Goal: Information Seeking & Learning: Find specific fact

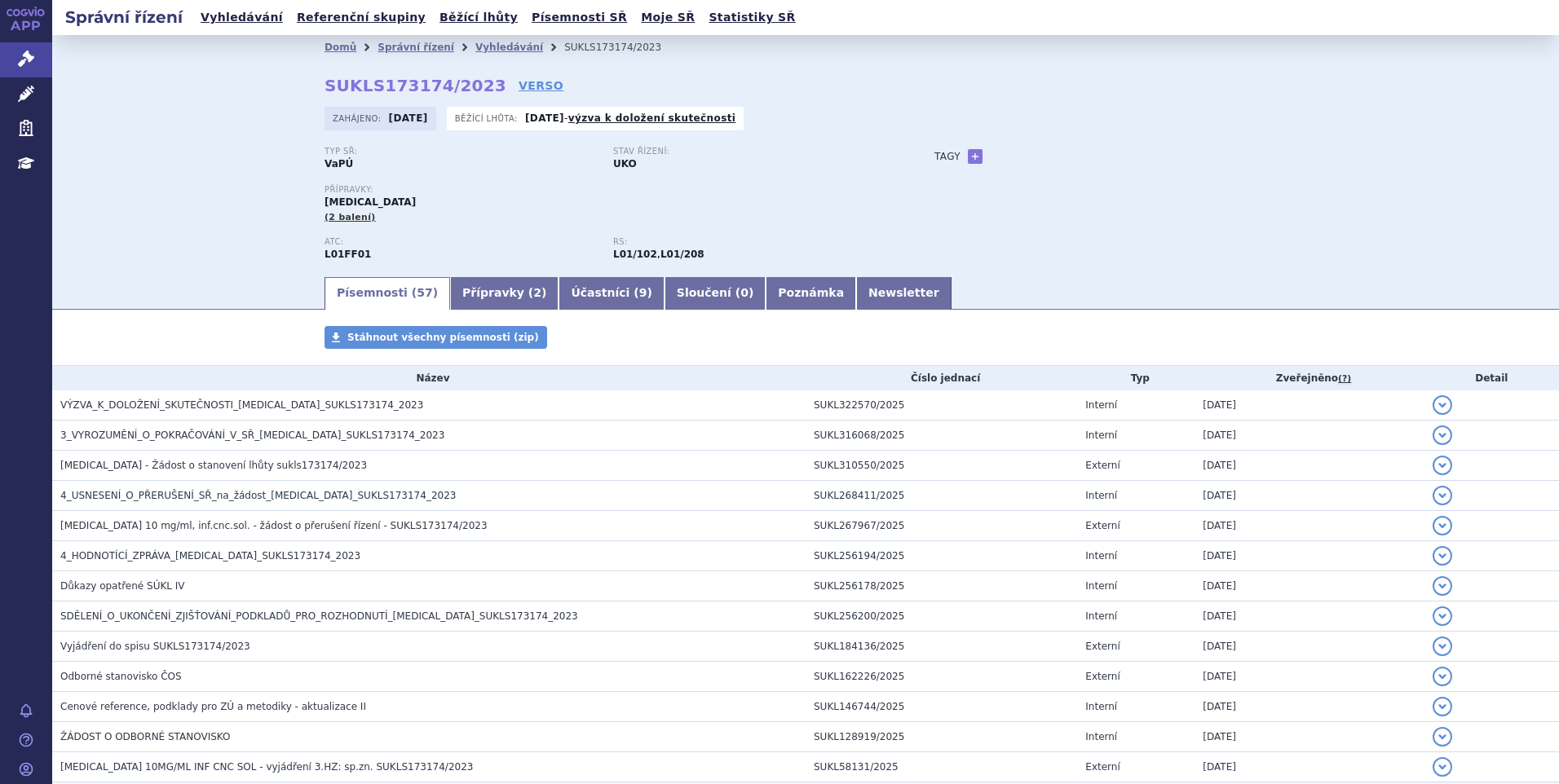
click at [379, 783] on html "APP Správní řízení Léčivé přípravky Zdravotnické prostředky Education Notifikac…" at bounding box center [780, 392] width 1559 height 784
click at [214, 206] on div "Domů Správní řízení Vyhledávání SUKLS173174/2023 SUKLS173174/2023 VERSO [GEOGRA…" at bounding box center [805, 155] width 1507 height 240
click at [241, 13] on link "Vyhledávání" at bounding box center [242, 18] width 92 height 22
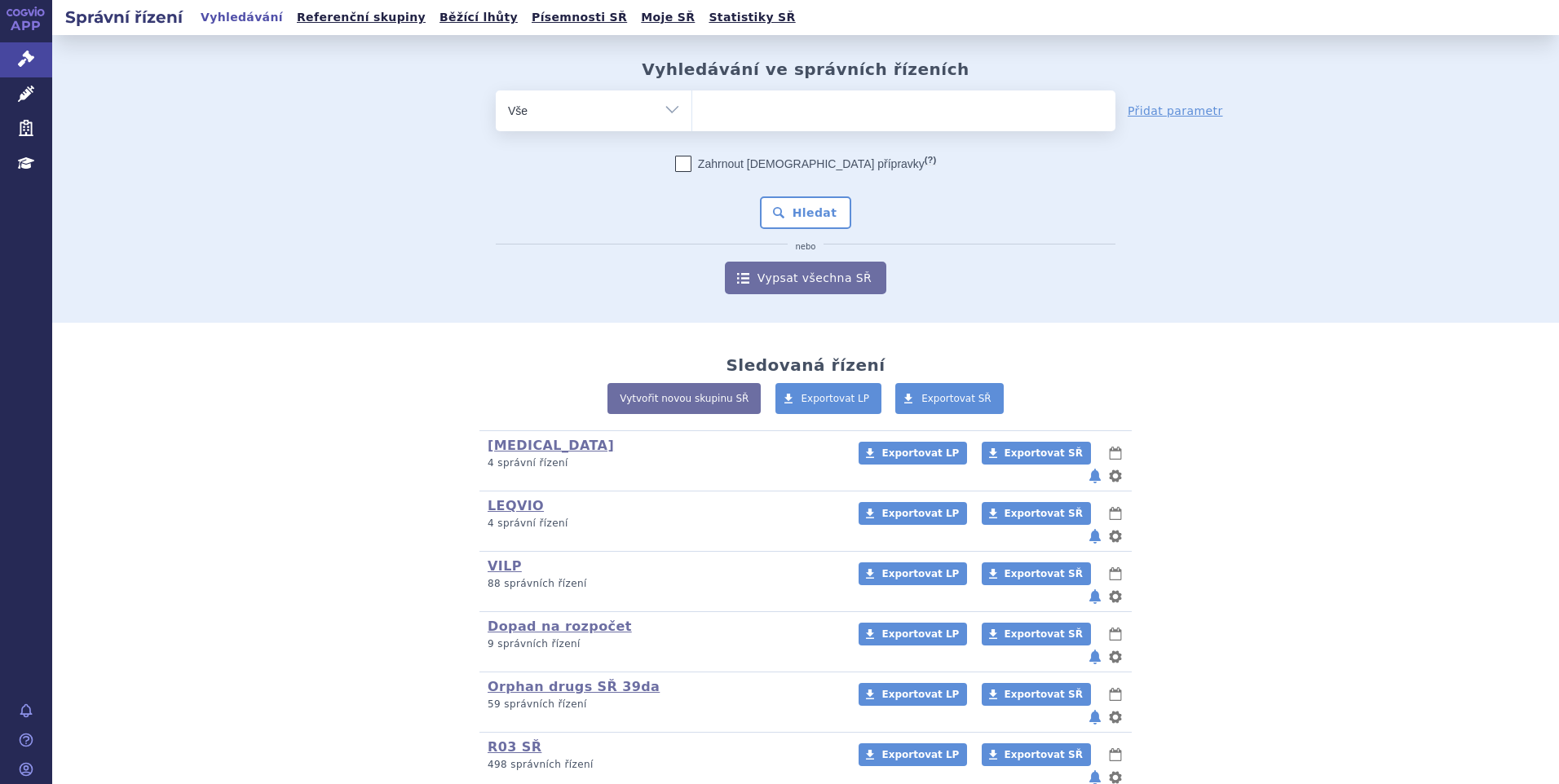
click at [755, 106] on ul at bounding box center [904, 107] width 423 height 34
click at [693, 106] on select at bounding box center [692, 110] width 1 height 41
paste input "SUKLS257708/2025"
type input "SUKLS257708/2025"
select select "SUKLS257708/2025"
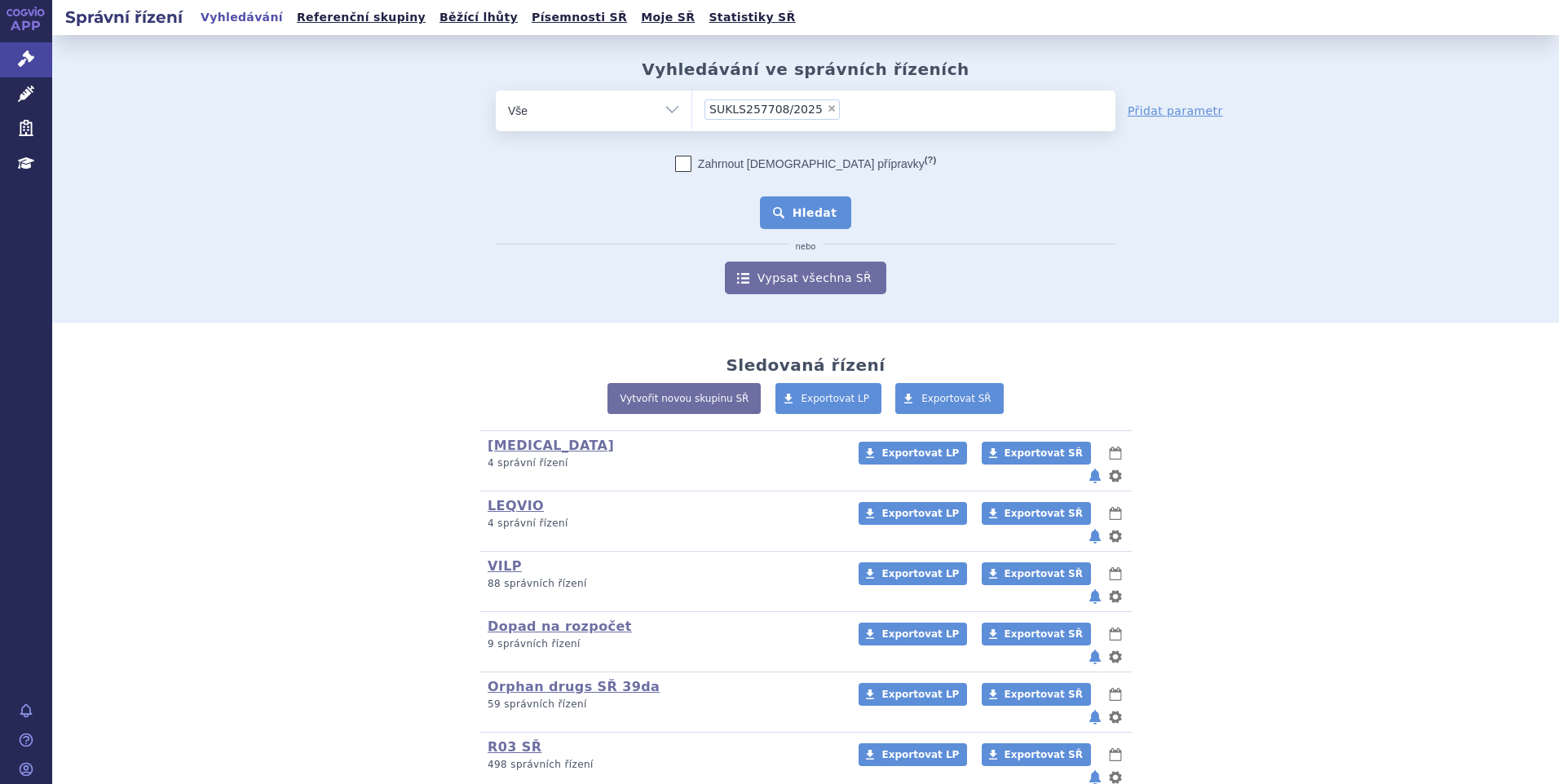
click at [786, 203] on button "Hledat" at bounding box center [806, 212] width 92 height 32
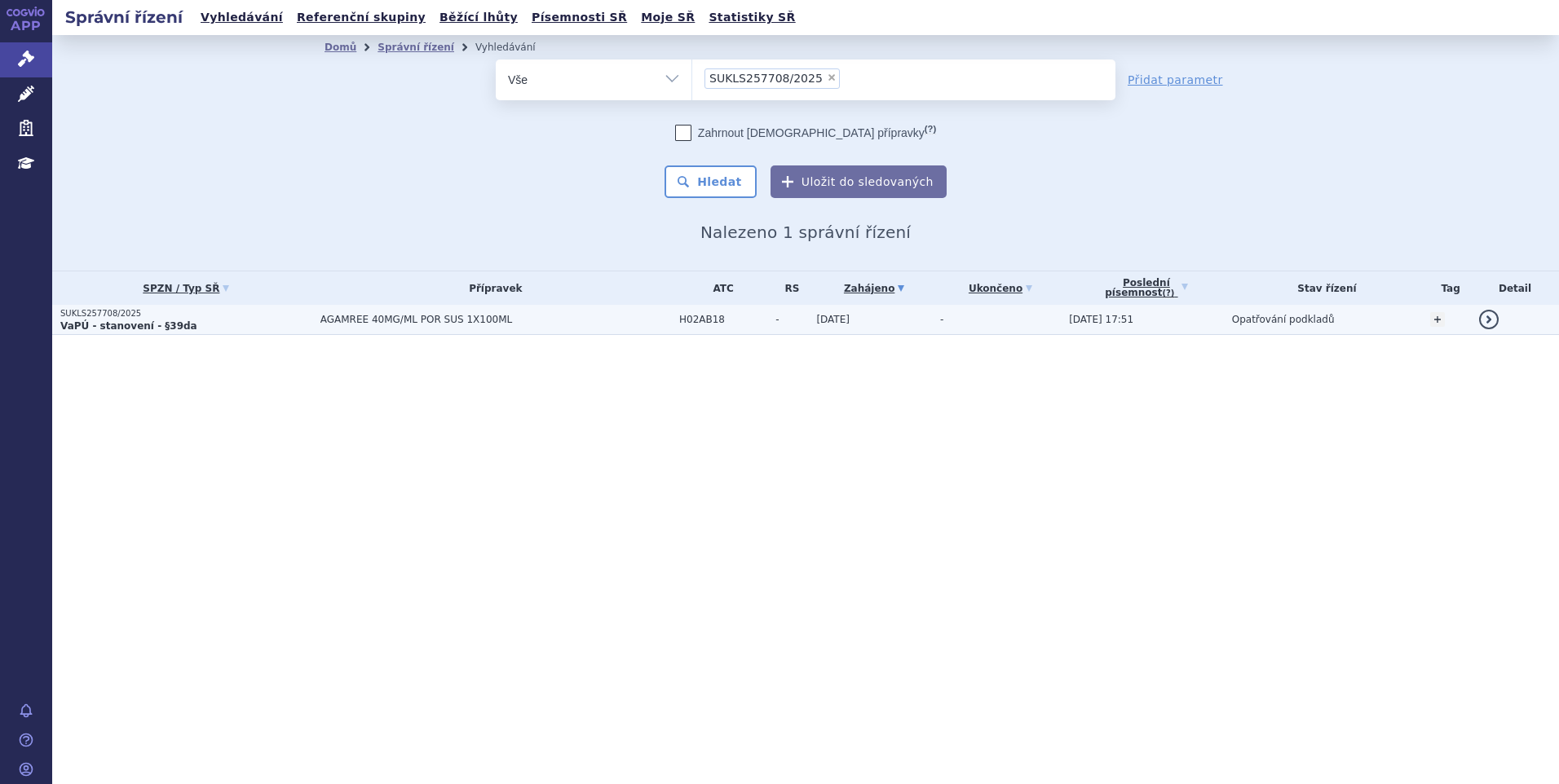
click at [263, 318] on p "SUKLS257708/2025" at bounding box center [186, 314] width 252 height 12
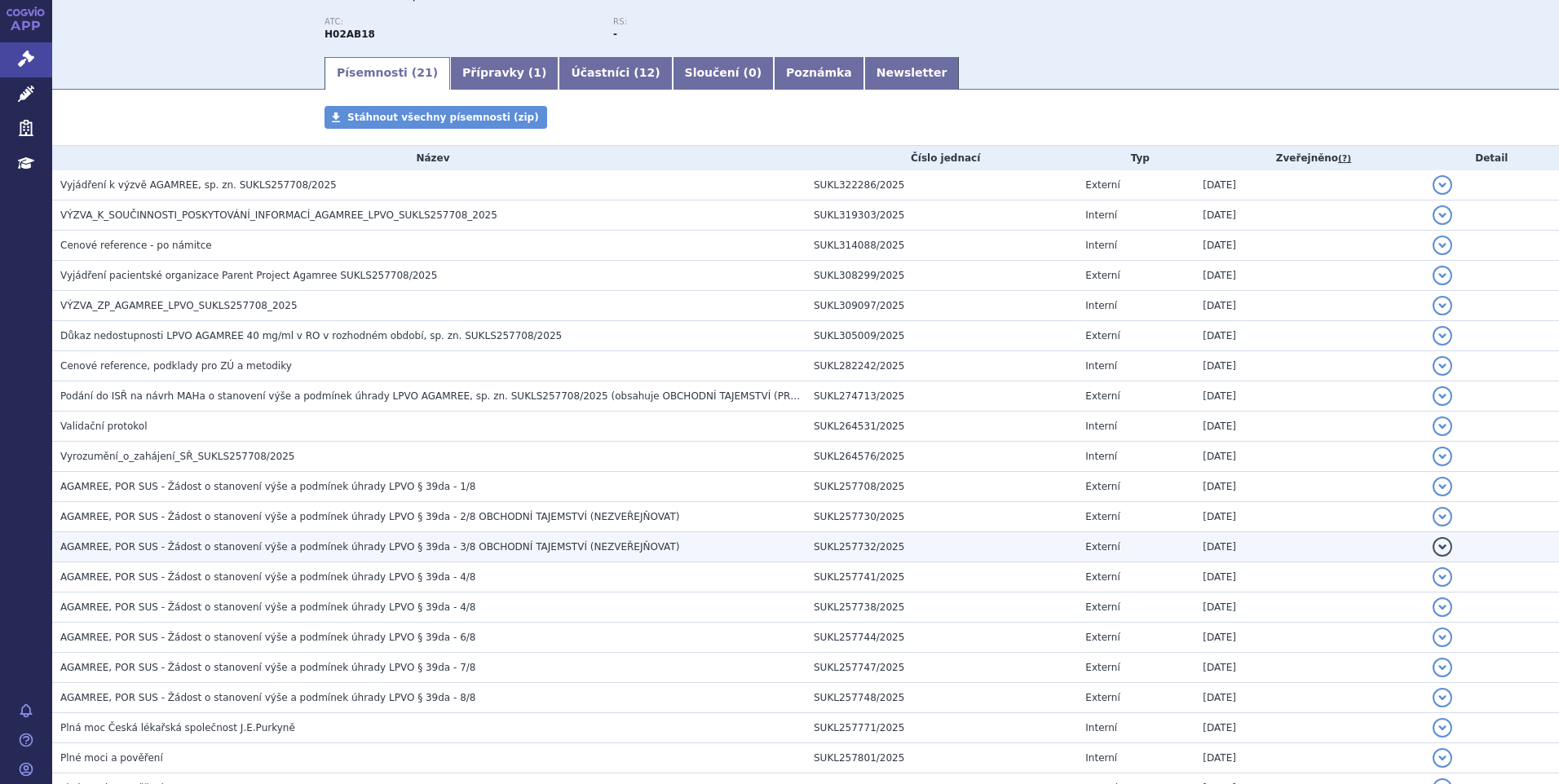
scroll to position [370, 0]
